Goal: Check status: Check status

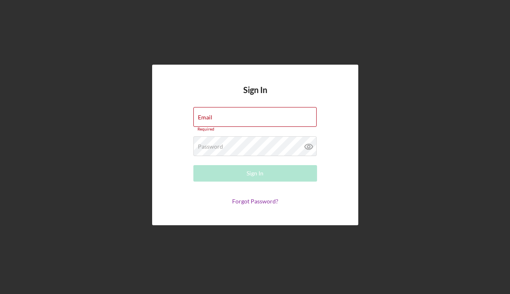
type input "[EMAIL_ADDRESS][DOMAIN_NAME]"
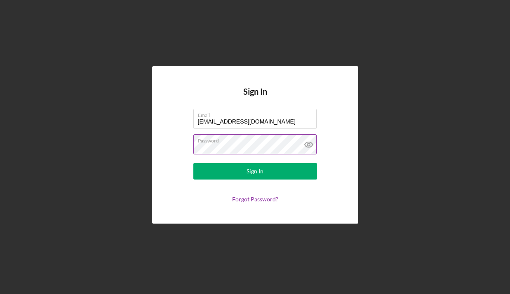
click at [311, 145] on icon at bounding box center [308, 144] width 21 height 21
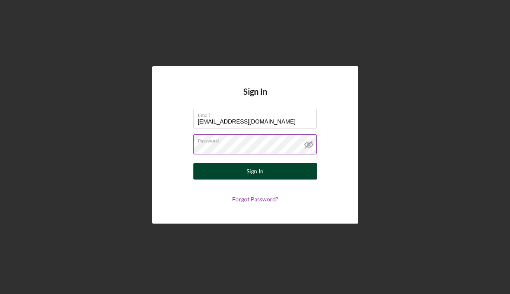
click at [291, 171] on button "Sign In" at bounding box center [255, 171] width 124 height 16
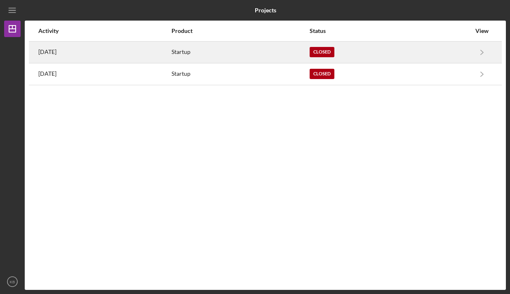
click at [217, 55] on div "Startup" at bounding box center [240, 52] width 138 height 21
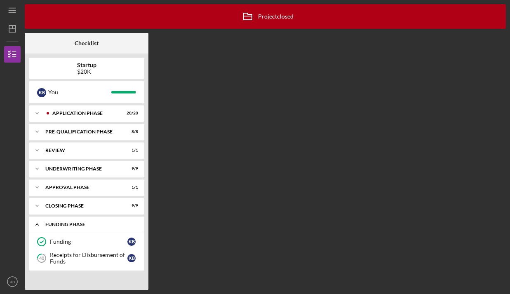
click at [41, 222] on icon "Icon/Expander" at bounding box center [37, 224] width 16 height 16
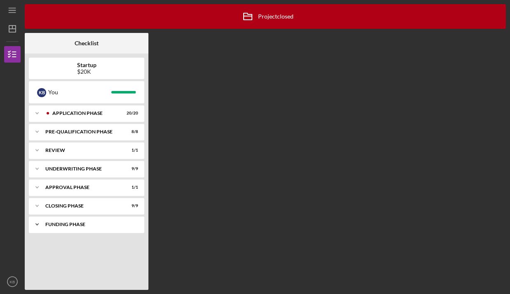
click at [41, 222] on icon "Icon/Expander" at bounding box center [37, 224] width 16 height 16
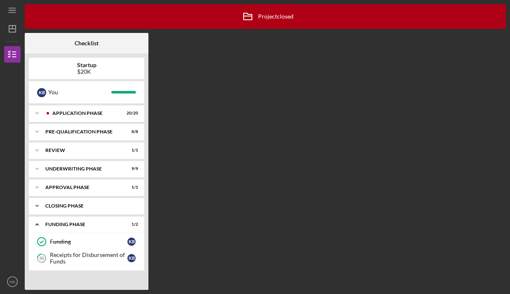
click at [42, 207] on icon "Icon/Expander" at bounding box center [37, 206] width 16 height 16
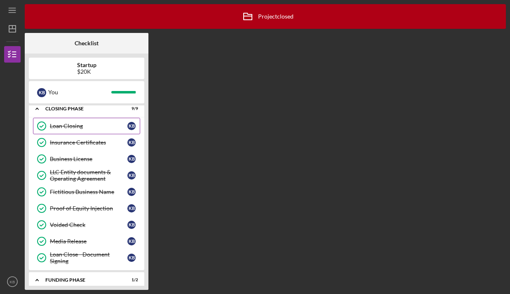
scroll to position [98, 0]
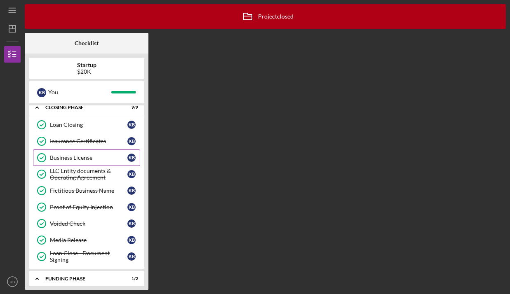
click at [68, 155] on div "Business License" at bounding box center [88, 157] width 77 height 7
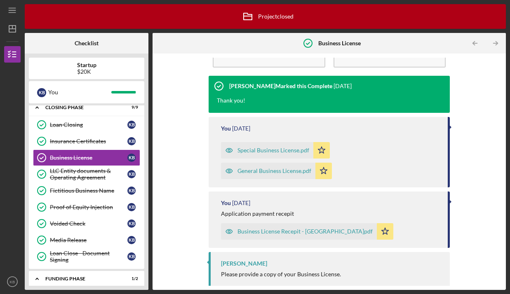
scroll to position [52, 0]
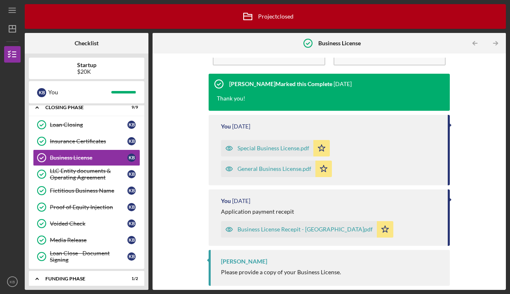
click at [271, 167] on div "General Business License.pdf" at bounding box center [274, 169] width 74 height 7
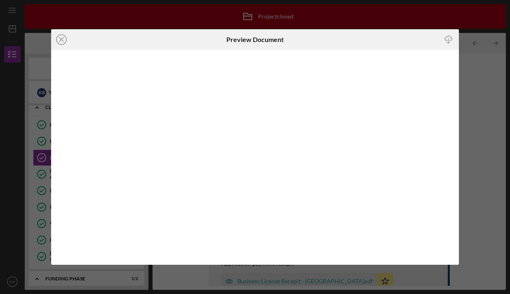
click at [445, 42] on icon "Icon/Download" at bounding box center [448, 39] width 19 height 19
click at [59, 42] on icon "Icon/Close" at bounding box center [61, 39] width 21 height 21
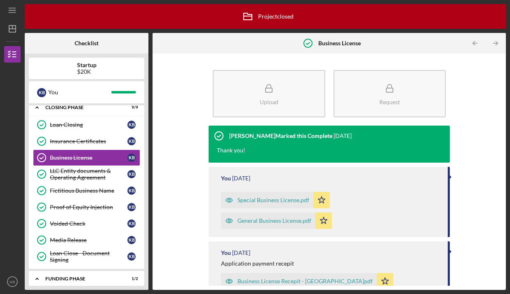
click at [277, 200] on div "Special Business License.pdf" at bounding box center [273, 200] width 72 height 7
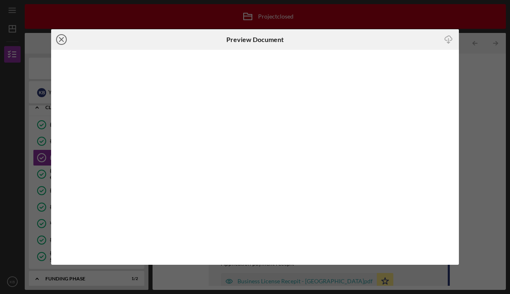
click at [63, 41] on line at bounding box center [61, 39] width 4 height 4
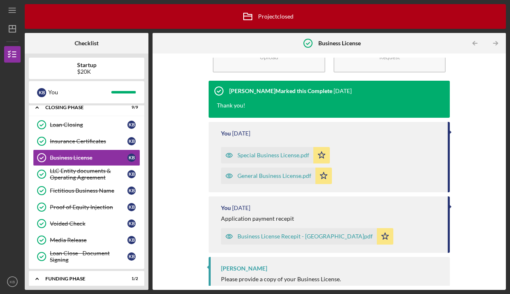
scroll to position [52, 0]
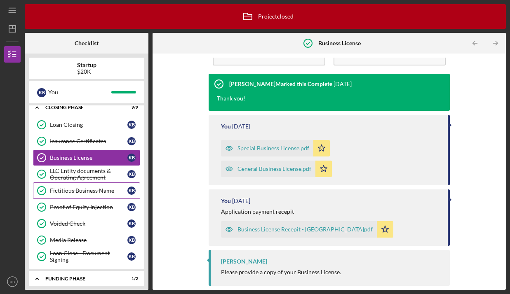
click at [96, 188] on div "Fictitious Business Name" at bounding box center [88, 190] width 77 height 7
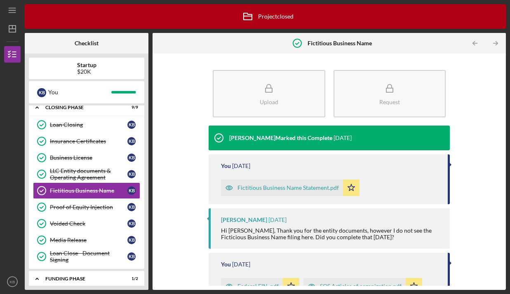
click at [265, 183] on div "Fictitious Business Name Statement.pdf" at bounding box center [282, 188] width 122 height 16
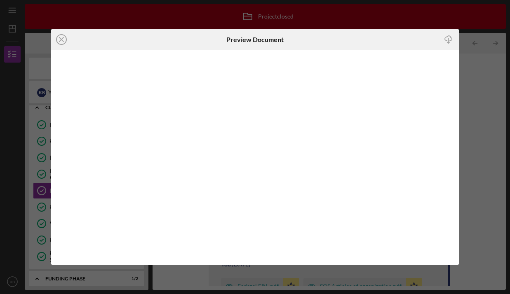
click at [446, 40] on icon "Icon/Download" at bounding box center [448, 39] width 19 height 19
click at [57, 42] on icon "Icon/Close" at bounding box center [61, 39] width 21 height 21
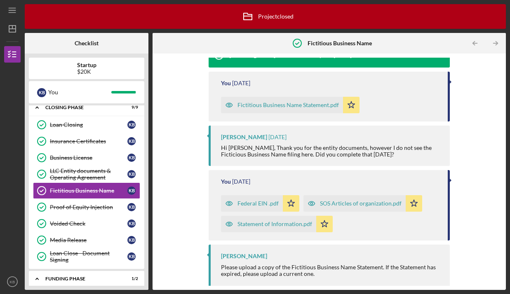
scroll to position [84, 0]
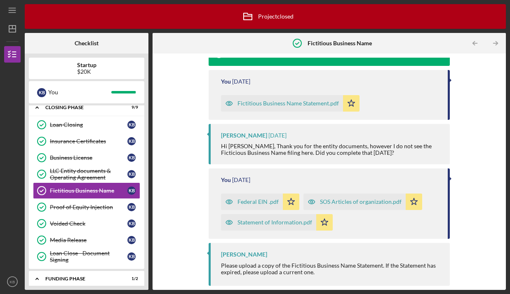
click at [265, 202] on div "Federal EIN .pdf" at bounding box center [257, 202] width 41 height 7
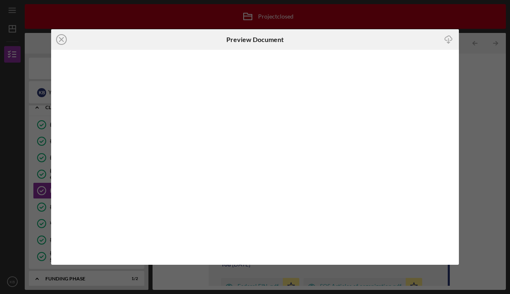
scroll to position [9, 0]
click at [449, 40] on icon "Icon/Download" at bounding box center [448, 39] width 19 height 19
click at [63, 40] on icon "Icon/Close" at bounding box center [61, 39] width 21 height 21
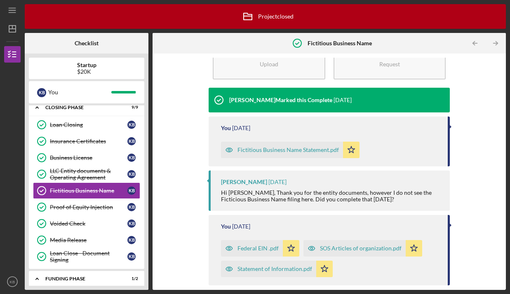
scroll to position [40, 0]
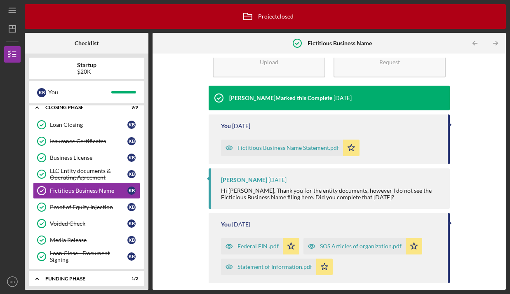
click at [328, 245] on div "SOS Articles of organization.pdf" at bounding box center [361, 246] width 82 height 7
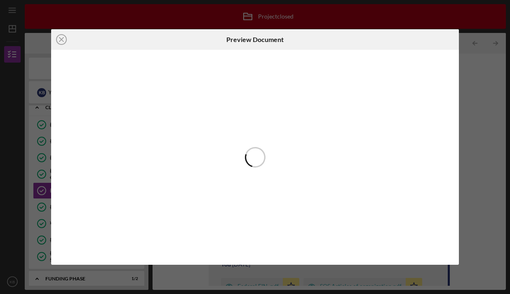
scroll to position [9, 0]
click at [450, 40] on icon "Icon/Download" at bounding box center [448, 39] width 19 height 19
click at [63, 41] on icon "Icon/Close" at bounding box center [61, 39] width 21 height 21
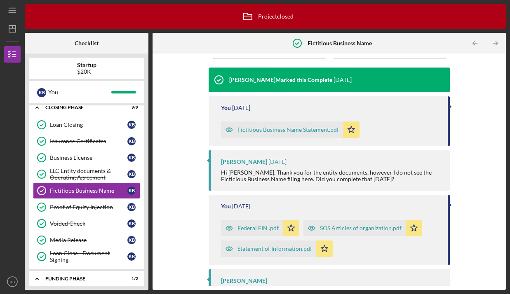
scroll to position [84, 0]
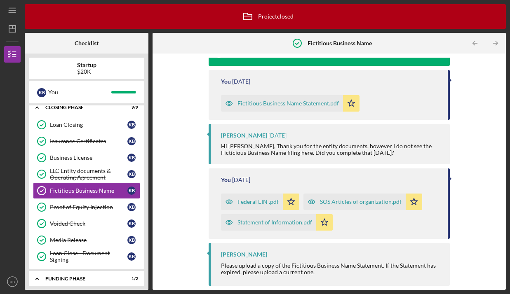
click at [271, 224] on div "Statement of Information.pdf" at bounding box center [274, 222] width 75 height 7
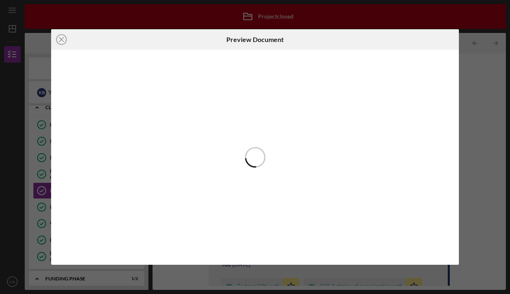
scroll to position [84, 0]
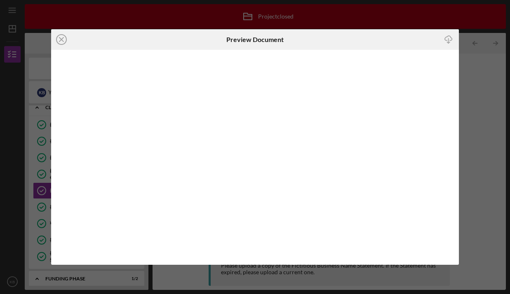
click at [449, 40] on icon "Icon/Download" at bounding box center [448, 39] width 19 height 19
click at [64, 37] on icon "Icon/Close" at bounding box center [61, 39] width 21 height 21
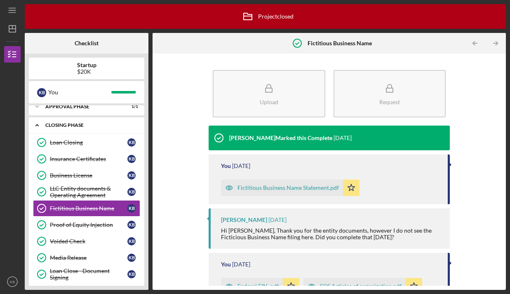
scroll to position [79, 0]
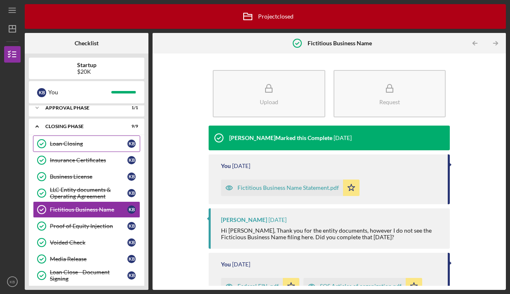
click at [94, 147] on link "Loan Closing Loan Closing K B" at bounding box center [86, 144] width 107 height 16
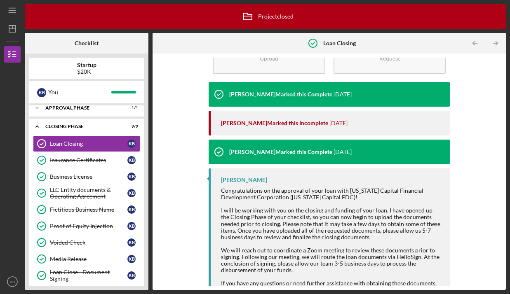
scroll to position [95, 0]
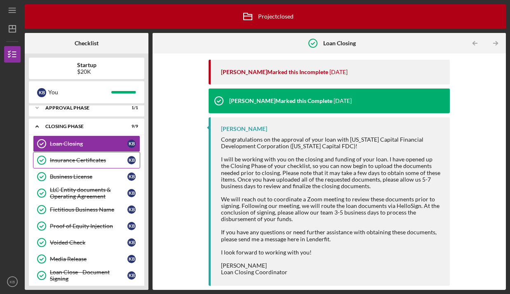
click at [86, 157] on div "Insurance Certificates" at bounding box center [88, 160] width 77 height 7
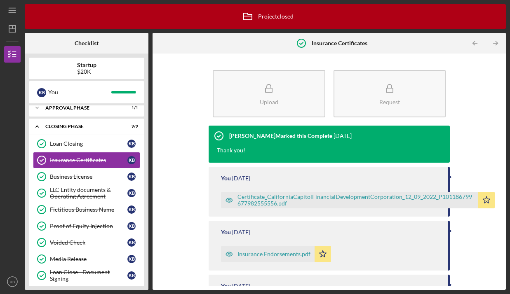
click at [315, 194] on div "Certificate_CaliforniaCapitolFinancialDevelopmentCorporation_12_09_2022_P101186…" at bounding box center [355, 200] width 236 height 13
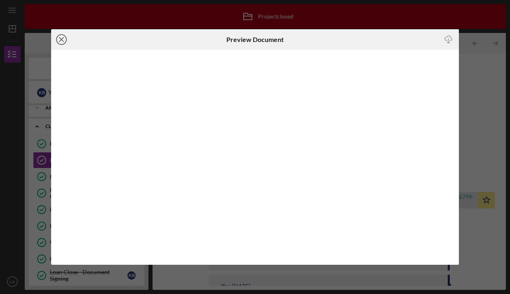
click at [64, 42] on icon "Icon/Close" at bounding box center [61, 39] width 21 height 21
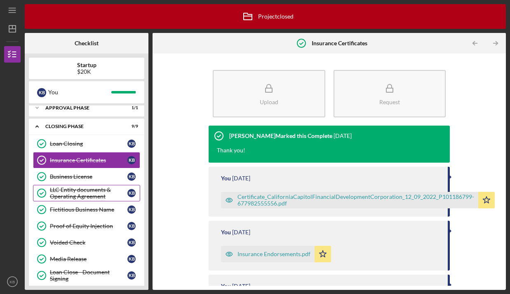
click at [93, 189] on div "LLC Entity documents & Operating Agreement" at bounding box center [88, 193] width 77 height 13
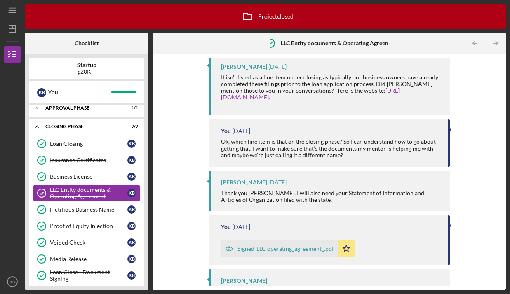
scroll to position [246, 0]
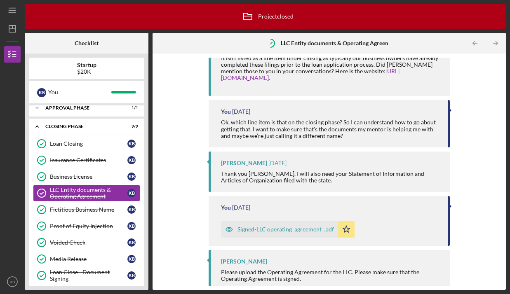
click at [265, 226] on div "Signed-LLC operating_agreement_.pdf" at bounding box center [279, 229] width 117 height 16
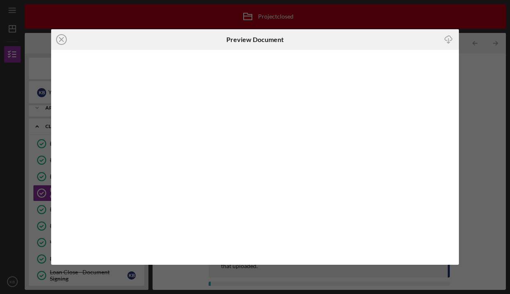
scroll to position [246, 0]
click at [451, 38] on icon "Icon/Download" at bounding box center [448, 39] width 19 height 19
click at [65, 42] on circle at bounding box center [61, 40] width 10 height 10
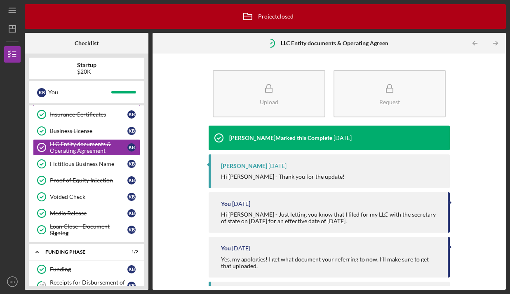
scroll to position [142, 0]
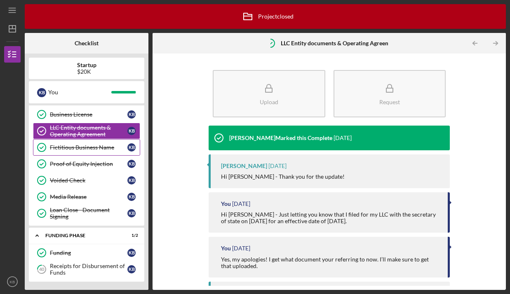
click at [95, 149] on div "Fictitious Business Name" at bounding box center [88, 147] width 77 height 7
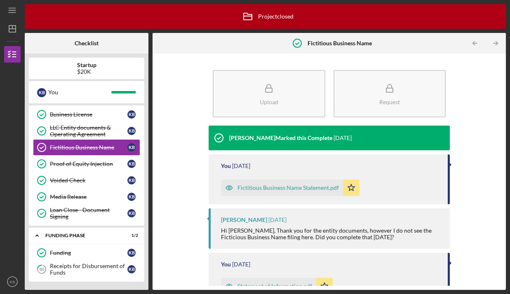
scroll to position [84, 0]
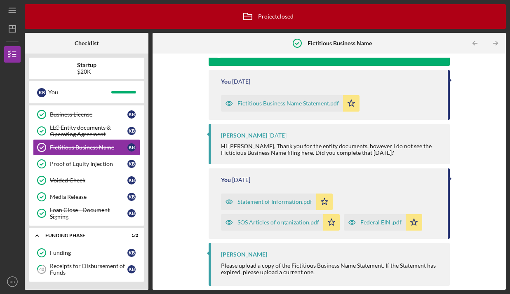
click at [371, 223] on div "Federal EIN .pdf" at bounding box center [380, 222] width 41 height 7
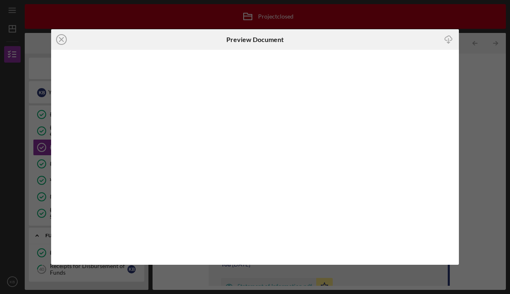
click at [63, 41] on icon "Icon/Close" at bounding box center [61, 39] width 21 height 21
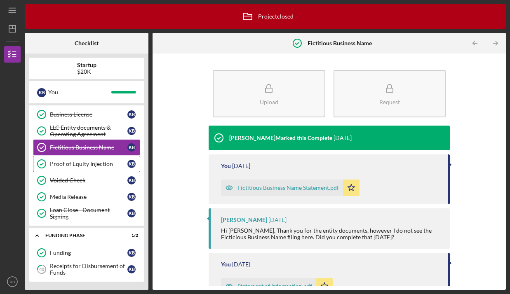
click at [93, 164] on div "Proof of Equity Injection" at bounding box center [88, 164] width 77 height 7
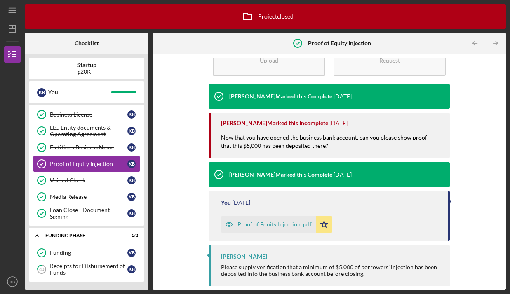
scroll to position [43, 0]
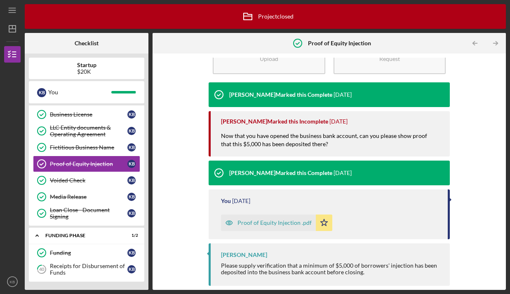
click at [255, 222] on div "Proof of Equity Injection .pdf" at bounding box center [274, 223] width 74 height 7
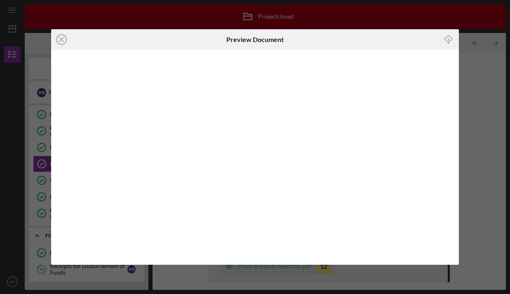
click at [57, 44] on icon "Icon/Close" at bounding box center [61, 39] width 21 height 21
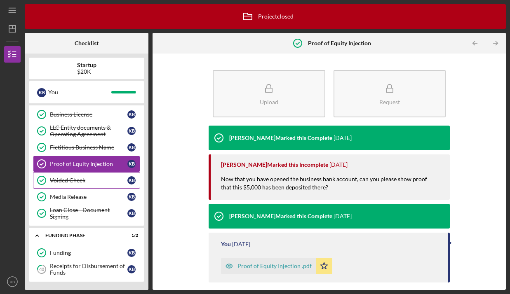
click at [84, 179] on div "Voided Check" at bounding box center [88, 180] width 77 height 7
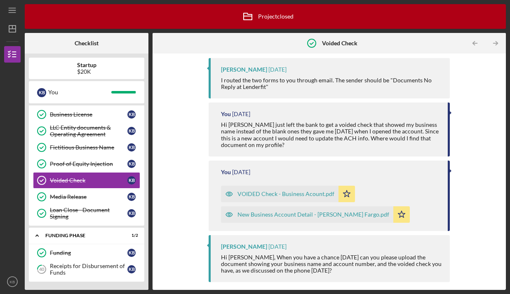
scroll to position [360, 0]
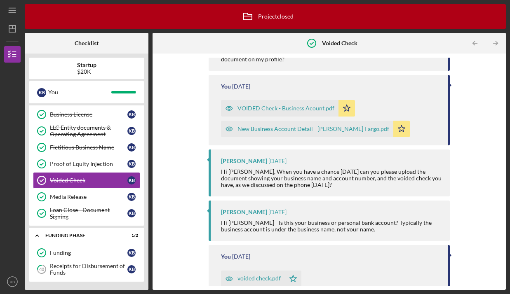
click at [286, 129] on div "New Business Account Detail - [PERSON_NAME] Fargo.pdf" at bounding box center [313, 129] width 152 height 7
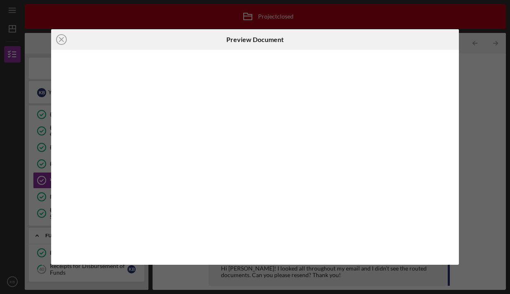
scroll to position [317, 0]
click at [60, 42] on icon "Icon/Close" at bounding box center [61, 39] width 21 height 21
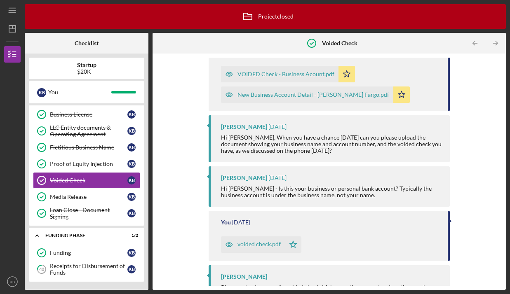
scroll to position [416, 0]
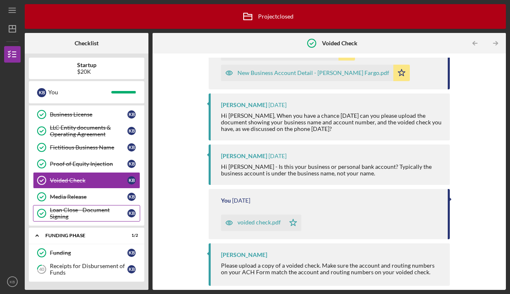
click at [75, 208] on div "Loan Close - Document Signing" at bounding box center [88, 213] width 77 height 13
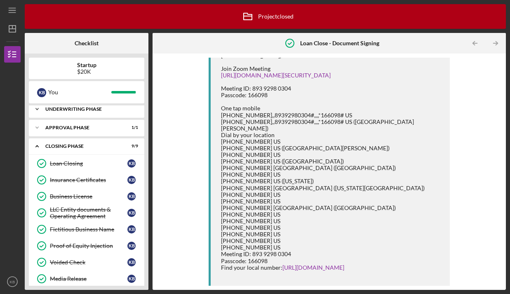
scroll to position [60, 0]
click at [98, 126] on div "Approval Phase" at bounding box center [89, 127] width 89 height 5
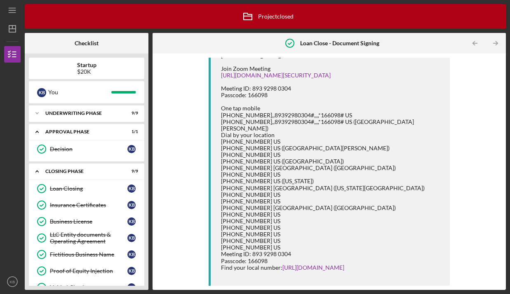
scroll to position [19, 0]
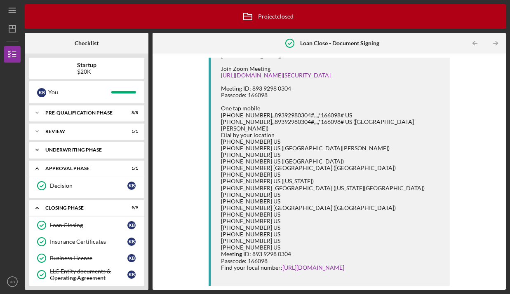
click at [94, 149] on div "Underwriting Phase" at bounding box center [89, 149] width 89 height 5
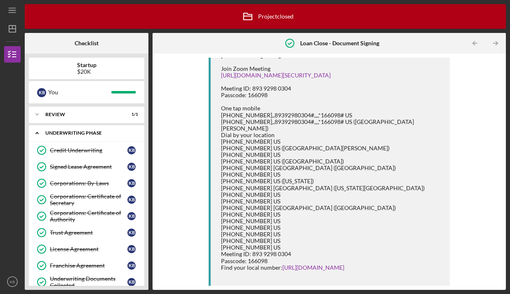
scroll to position [55, 0]
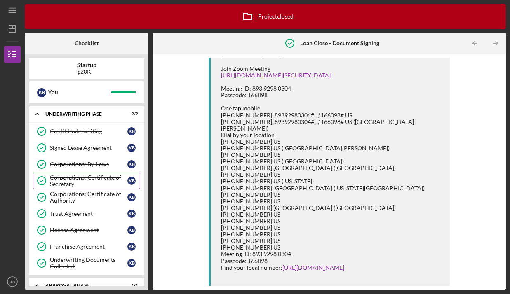
click at [84, 175] on div "Corporations: Certificate of Secretary" at bounding box center [88, 180] width 77 height 13
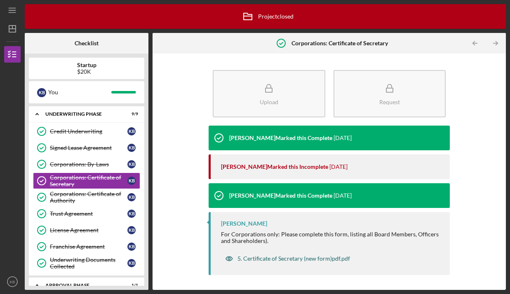
click at [288, 258] on div "5. Certificate of Secretary (new form)pdf.pdf" at bounding box center [293, 258] width 112 height 7
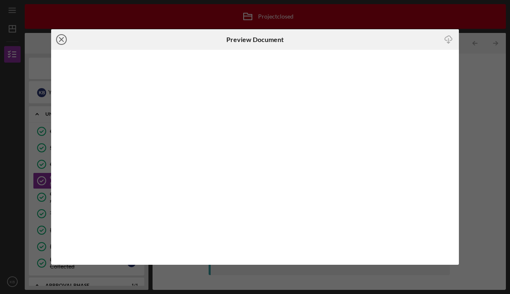
click at [58, 39] on icon "Icon/Close" at bounding box center [61, 39] width 21 height 21
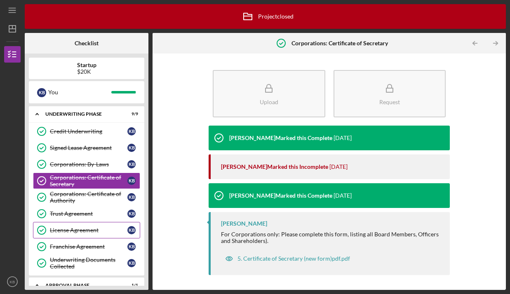
click at [91, 228] on div "License Agreement" at bounding box center [88, 230] width 77 height 7
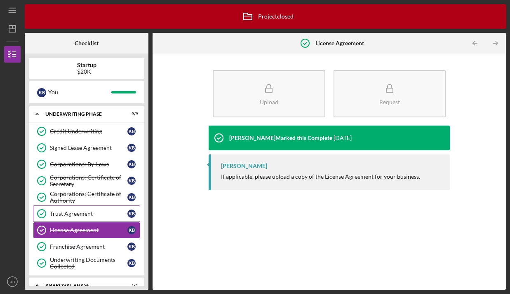
click at [94, 212] on div "Trust Agreement" at bounding box center [88, 213] width 77 height 7
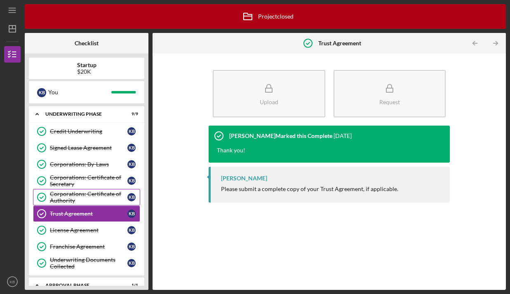
click at [94, 199] on div "Corporations: Certificate of Authority" at bounding box center [88, 197] width 77 height 13
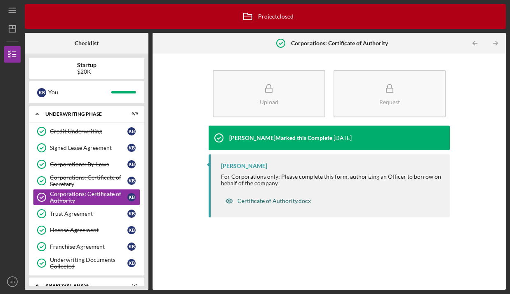
click at [261, 200] on div "Certificate of Authority.docx" at bounding box center [273, 201] width 73 height 7
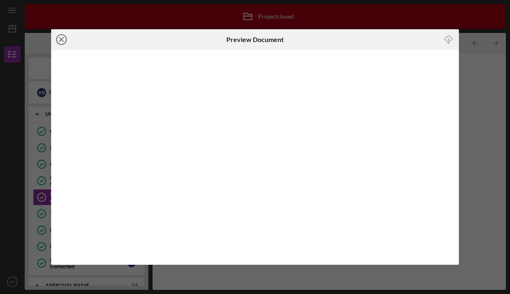
click at [56, 41] on circle at bounding box center [61, 40] width 10 height 10
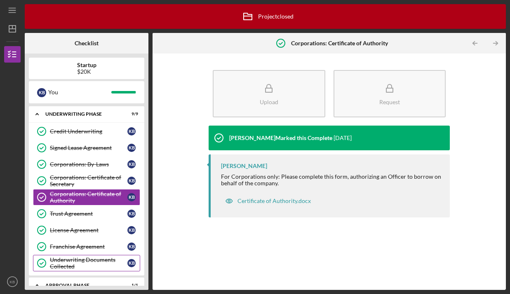
click at [46, 258] on icon "Underwriting Documents Collected" at bounding box center [41, 263] width 21 height 21
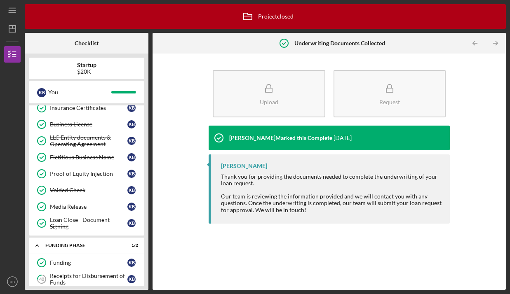
scroll to position [316, 0]
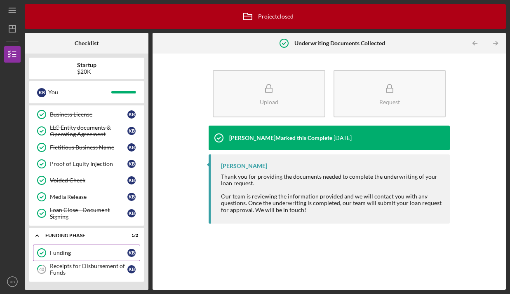
click at [88, 249] on link "Funding Funding K B" at bounding box center [86, 253] width 107 height 16
